Goal: Information Seeking & Learning: Learn about a topic

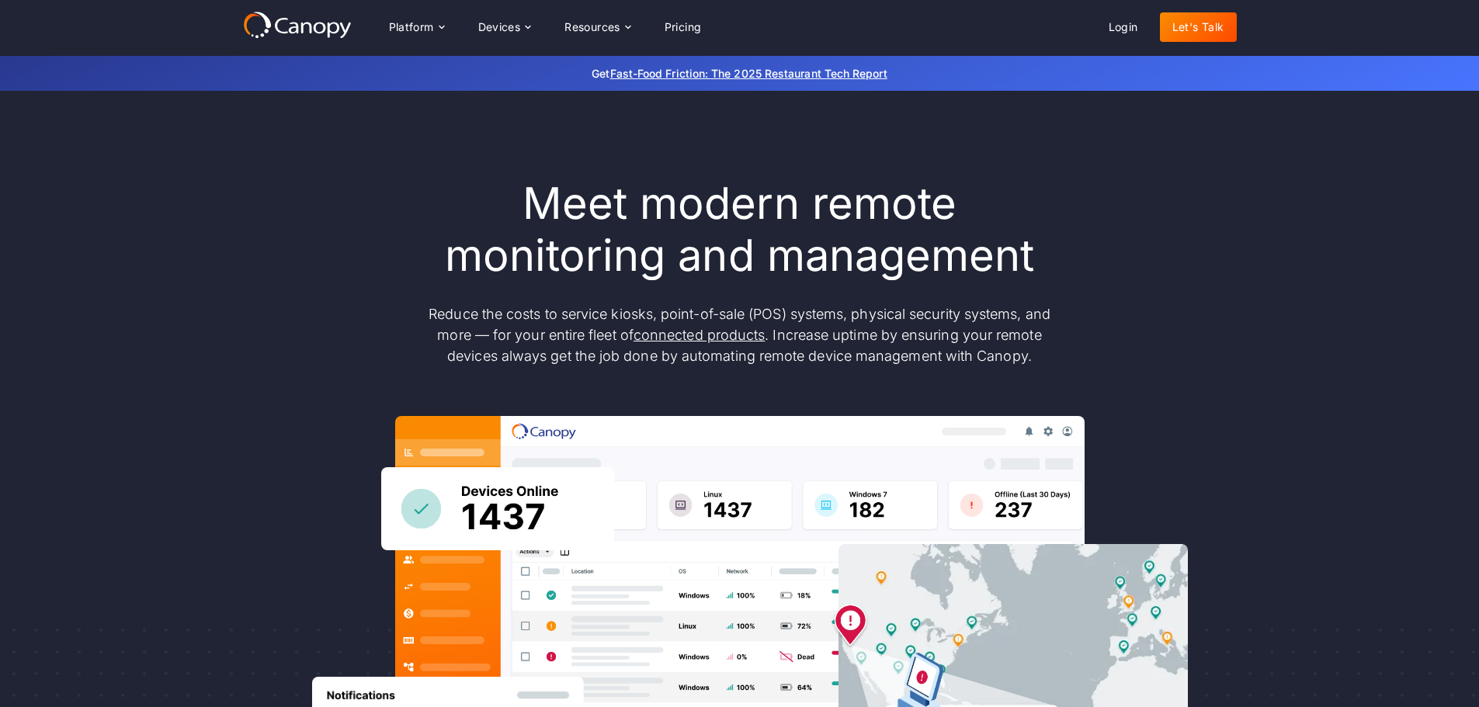
click at [519, 264] on h1 "Meet modern remote monitoring and management" at bounding box center [740, 230] width 652 height 104
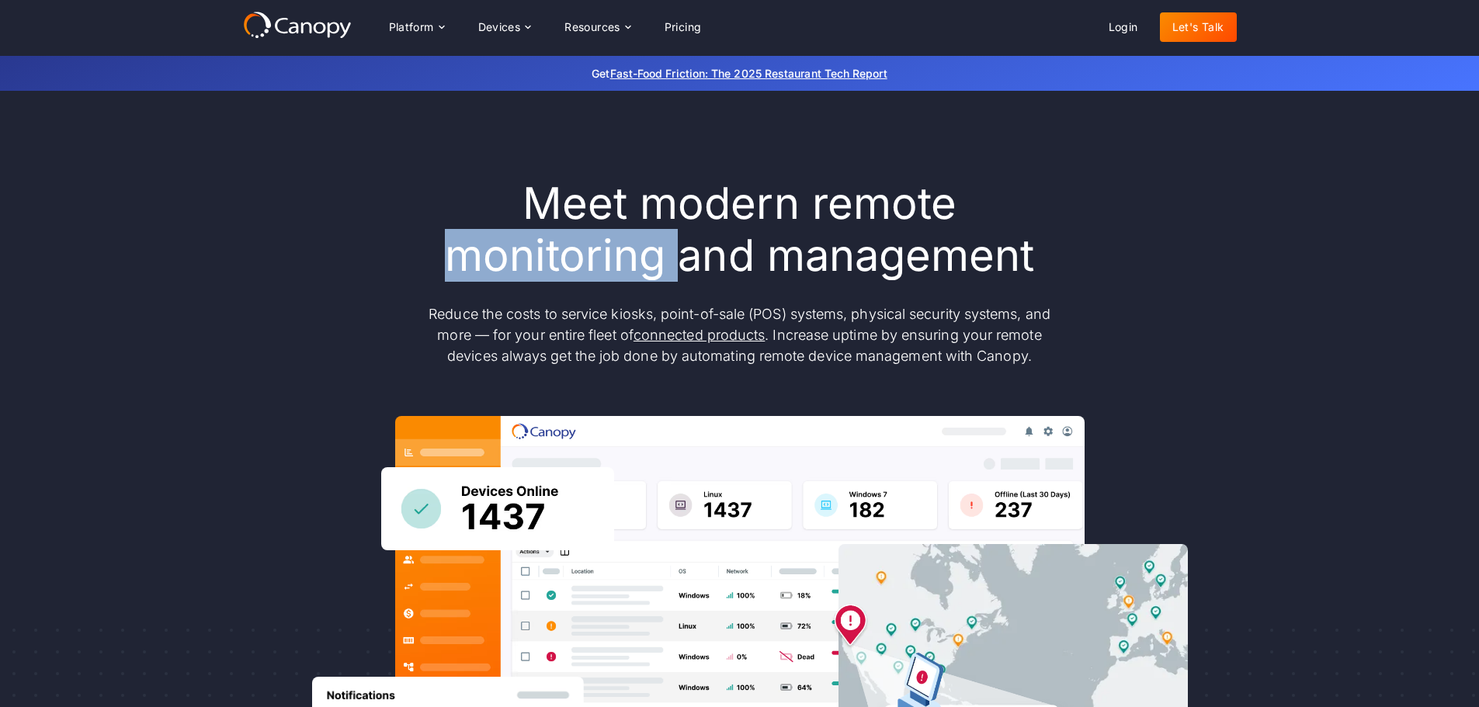
click at [519, 264] on h1 "Meet modern remote monitoring and management" at bounding box center [740, 230] width 652 height 104
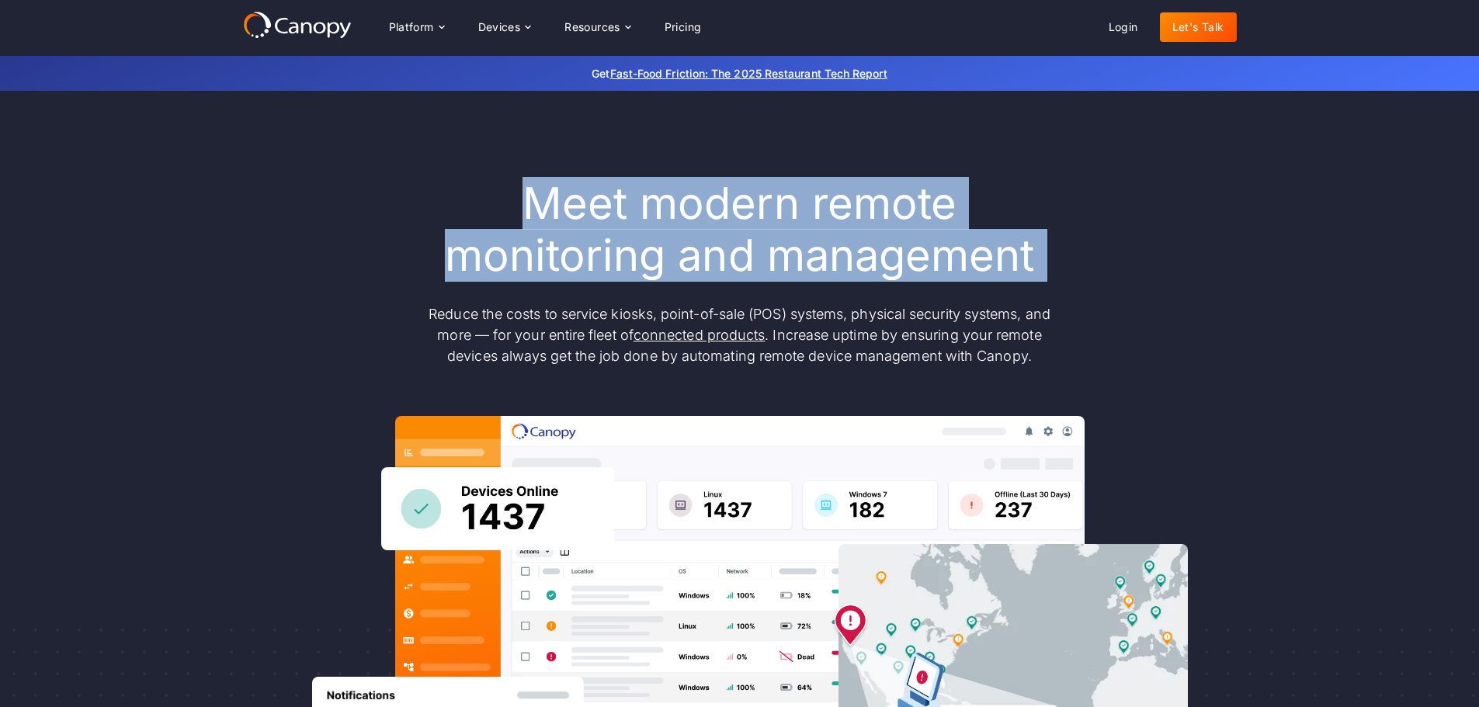
click at [519, 264] on h1 "Meet modern remote monitoring and management" at bounding box center [740, 230] width 652 height 104
click at [540, 290] on div "Meet modern remote monitoring and management Reduce the costs to service kiosks…" at bounding box center [740, 272] width 652 height 189
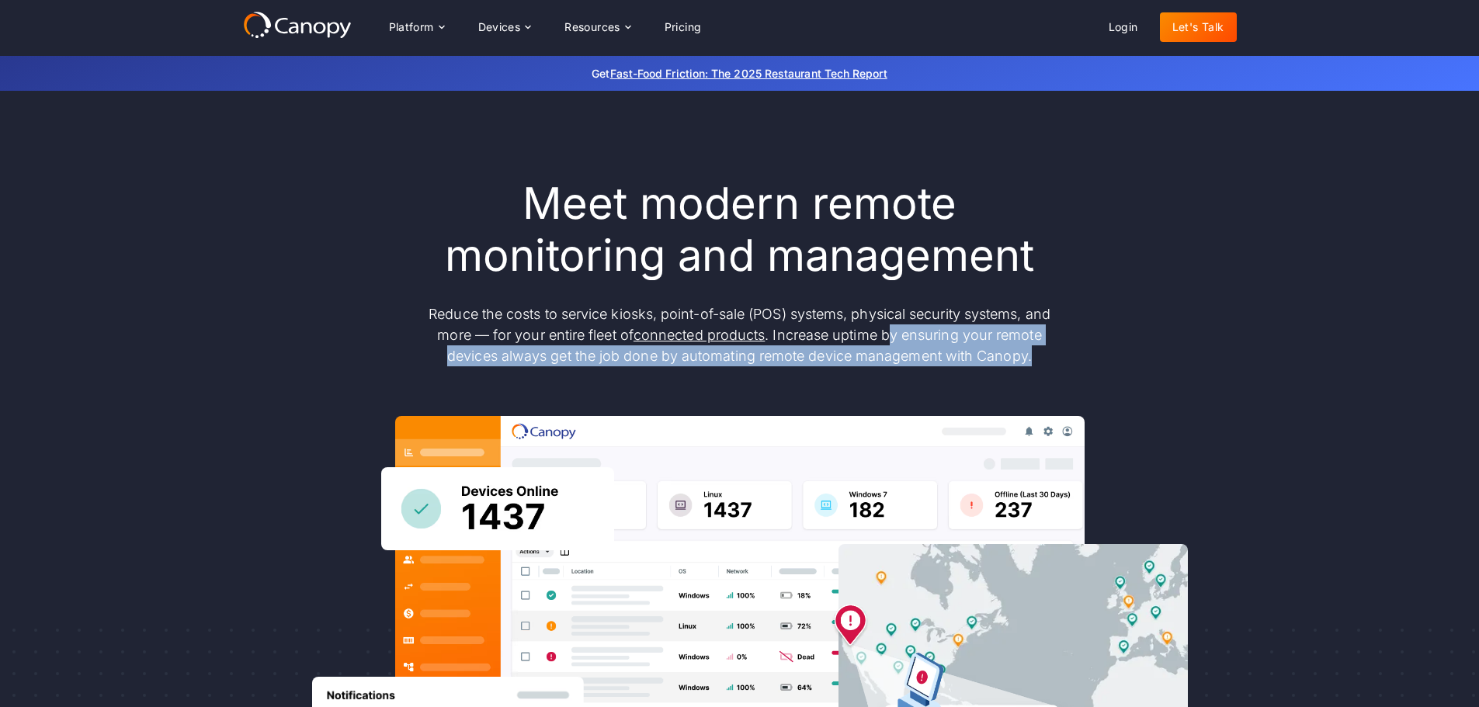
drag, startPoint x: 1072, startPoint y: 363, endPoint x: 871, endPoint y: 341, distance: 201.5
click at [871, 341] on div "Meet modern remote monitoring and management Reduce the costs to service kiosks…" at bounding box center [740, 509] width 994 height 662
click at [871, 341] on p "Reduce the costs to service kiosks, point-of-sale (POS) systems, physical secur…" at bounding box center [740, 335] width 652 height 63
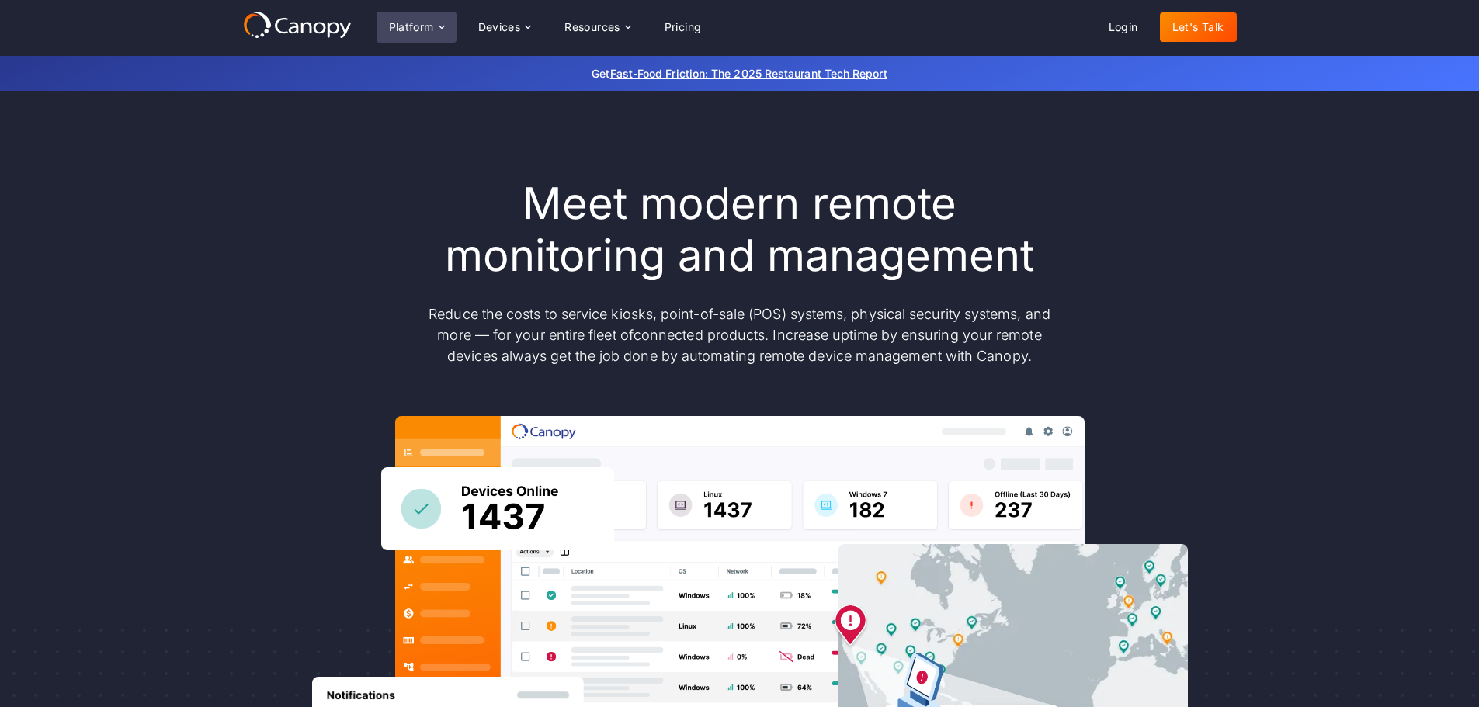
click at [432, 33] on div "Platform" at bounding box center [411, 27] width 45 height 11
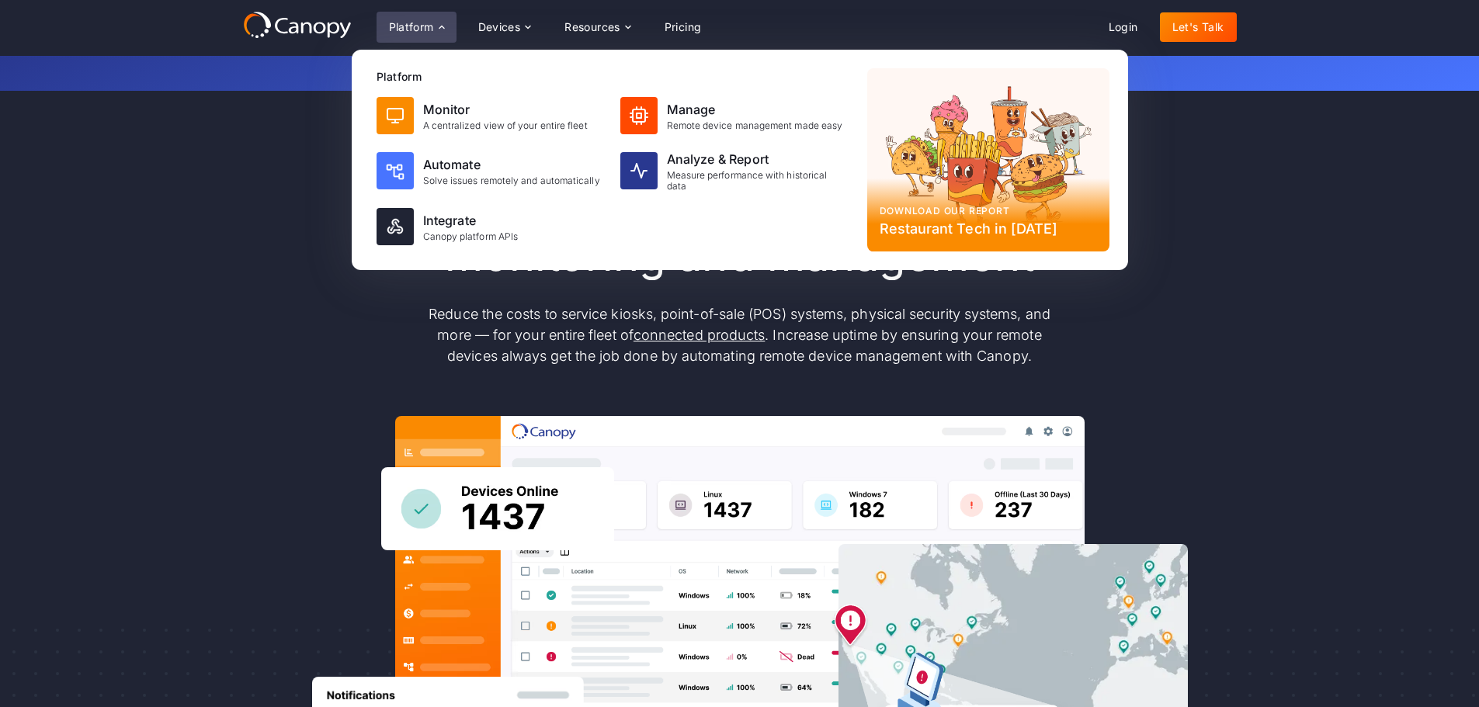
click at [432, 33] on div "Platform" at bounding box center [411, 27] width 45 height 11
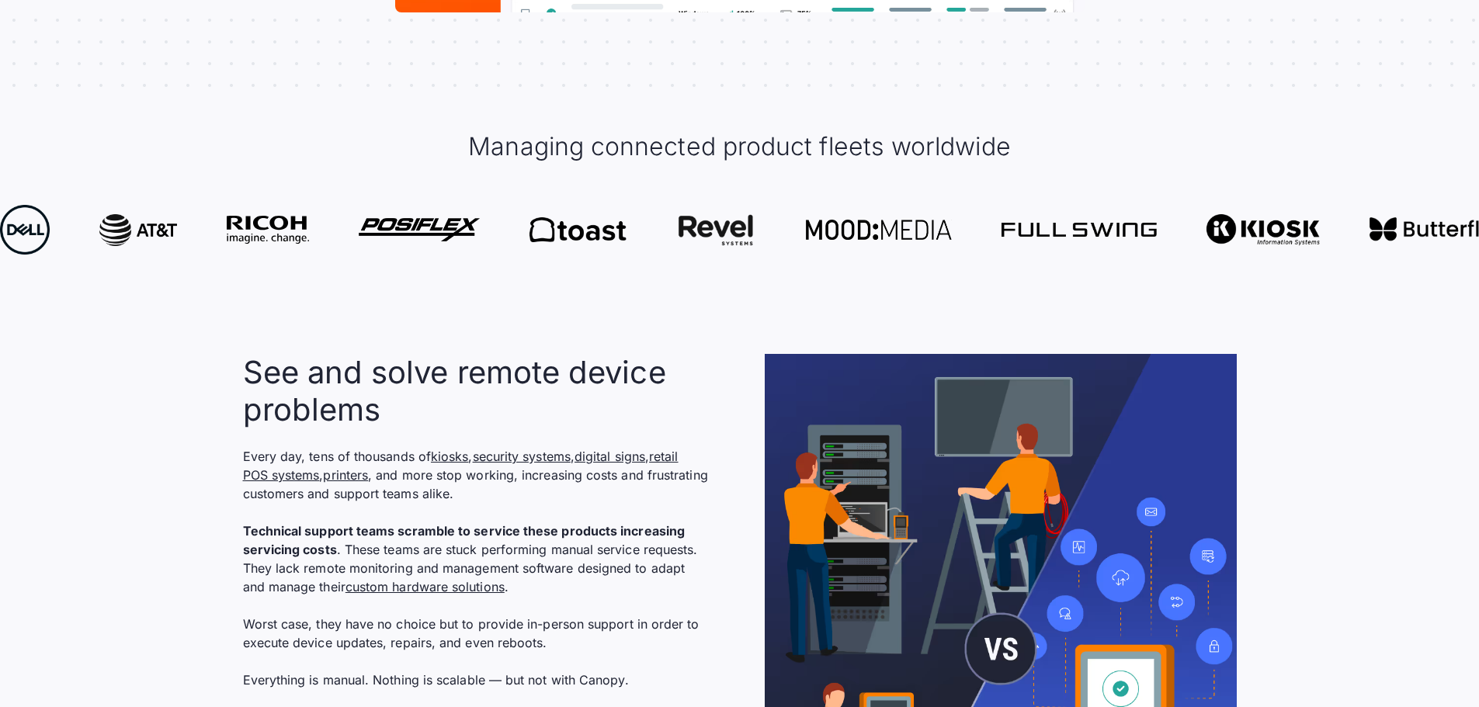
scroll to position [829, 0]
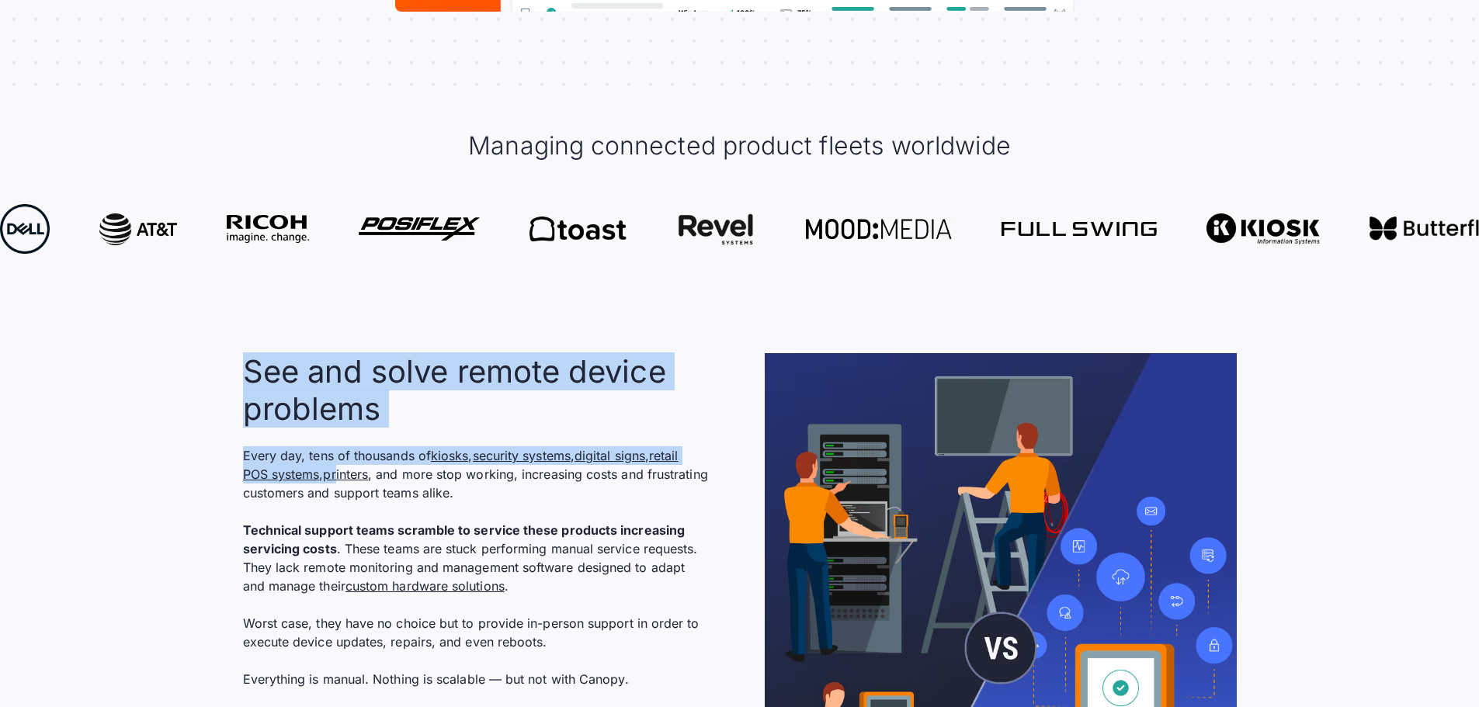
drag, startPoint x: 244, startPoint y: 365, endPoint x: 339, endPoint y: 485, distance: 152.6
click at [339, 485] on div "See and solve remote device problems Every day, tens of thousands of kiosks , s…" at bounding box center [476, 567] width 466 height 429
click at [339, 485] on p "Every day, tens of thousands of kiosks , security systems , digital signs , ret…" at bounding box center [476, 614] width 466 height 335
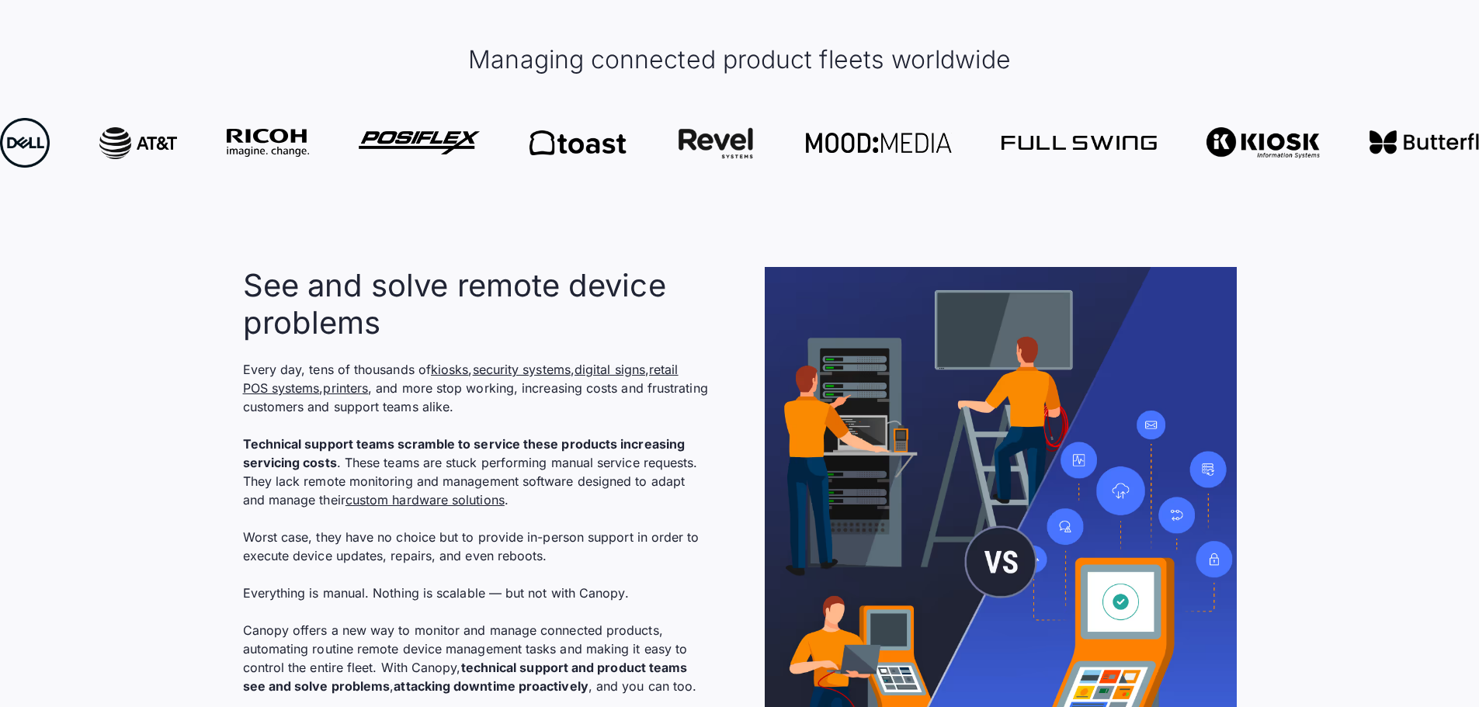
scroll to position [932, 0]
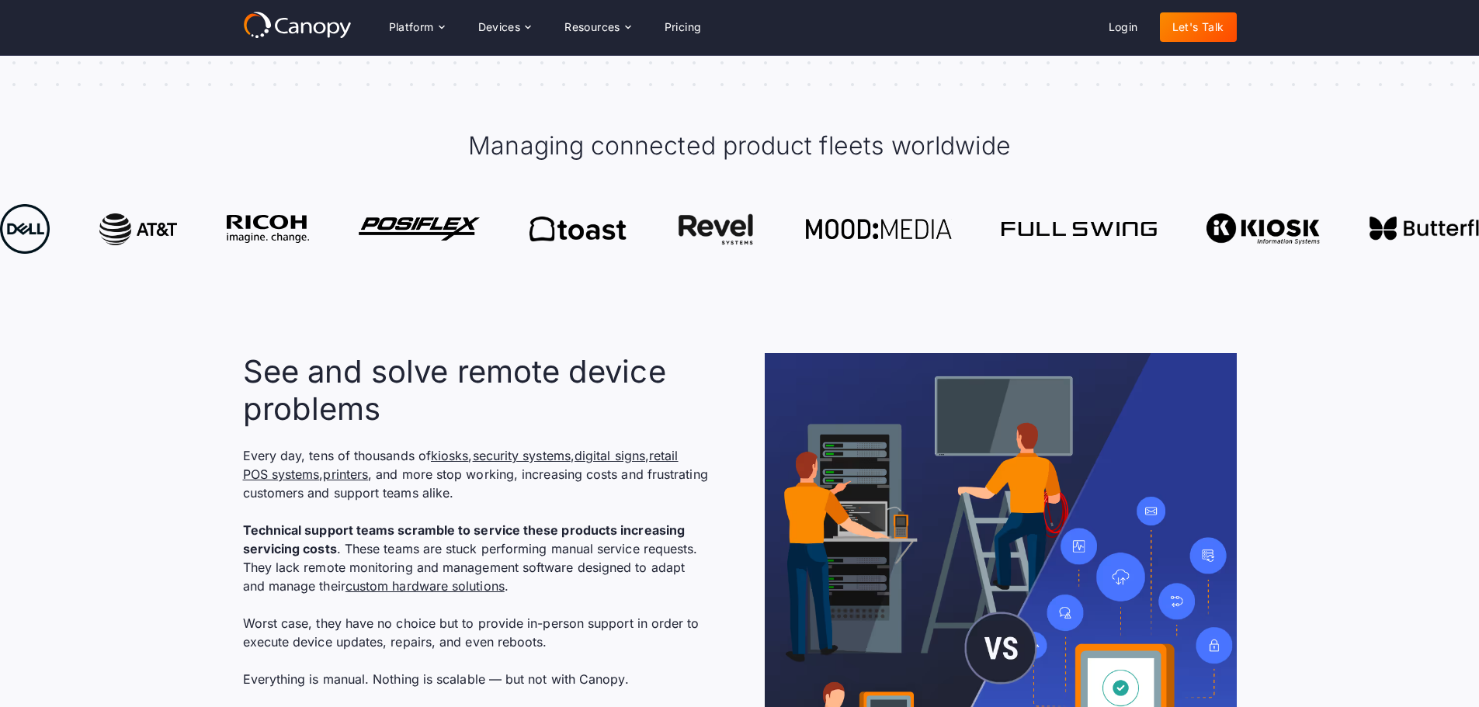
scroll to position [673, 0]
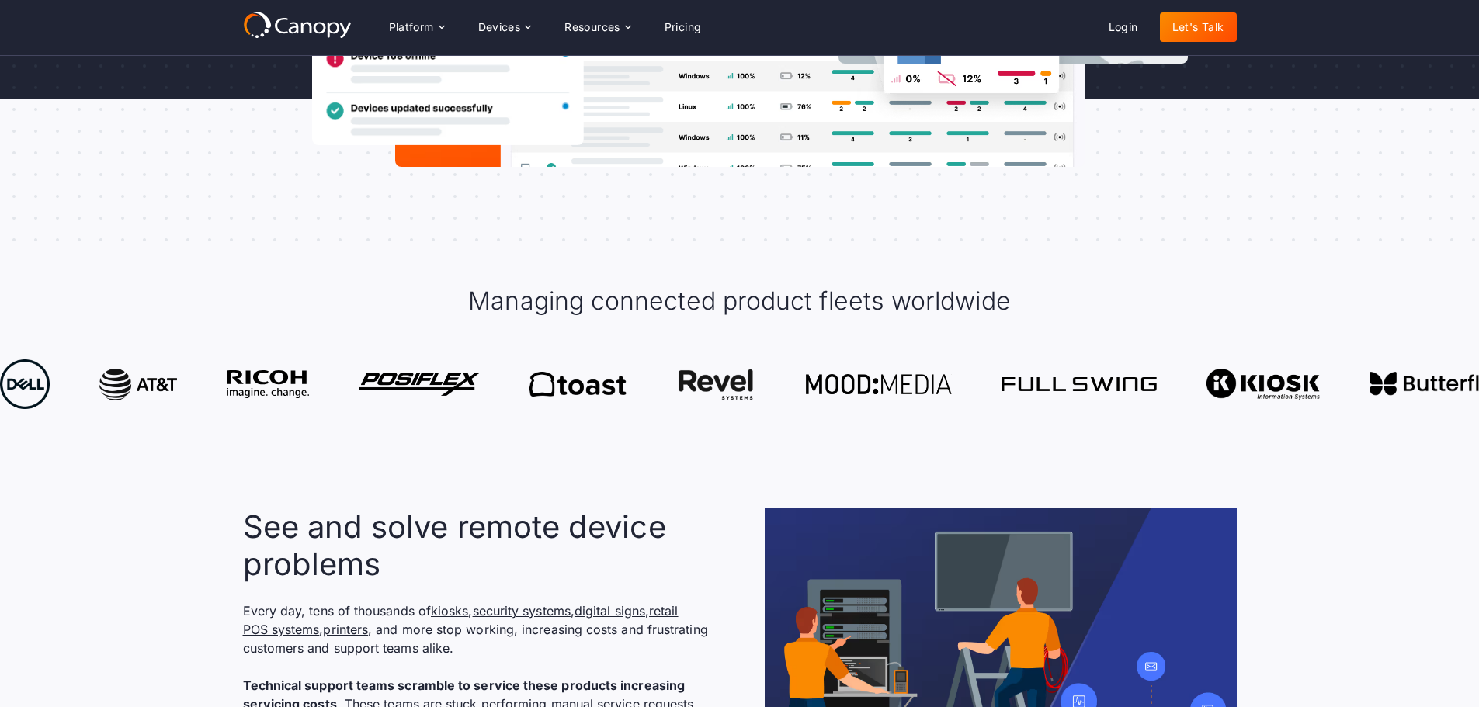
click at [798, 445] on div at bounding box center [739, 403] width 1479 height 111
